Goal: Task Accomplishment & Management: Use online tool/utility

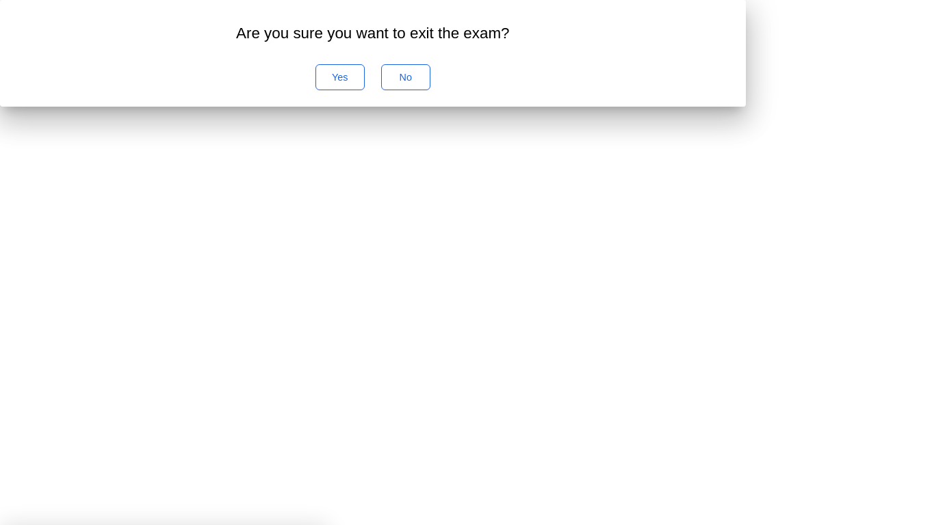
click at [360, 83] on div "Yes" at bounding box center [340, 77] width 40 height 11
